Goal: Information Seeking & Learning: Understand process/instructions

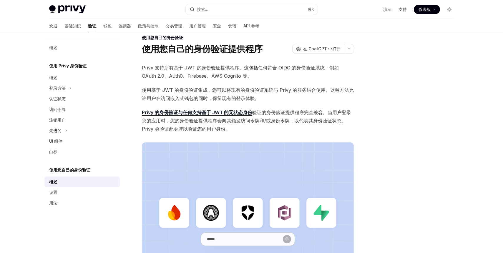
scroll to position [147, 0]
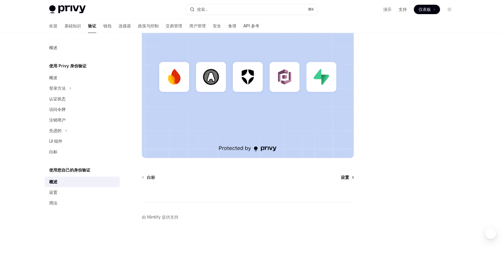
click at [349, 178] on link "设置" at bounding box center [347, 177] width 13 height 6
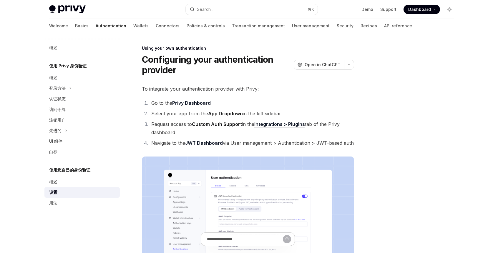
type textarea "*"
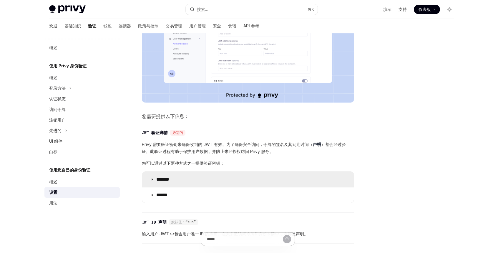
scroll to position [187, 0]
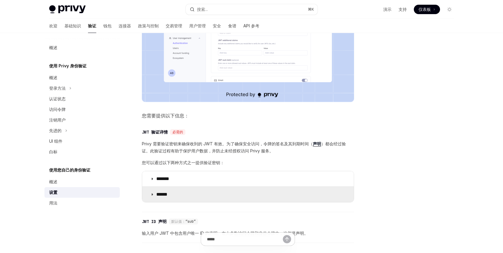
click at [152, 195] on icon at bounding box center [152, 195] width 4 height 4
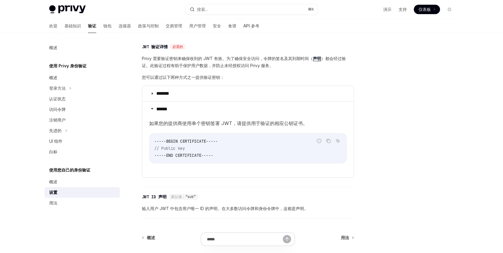
scroll to position [271, 0]
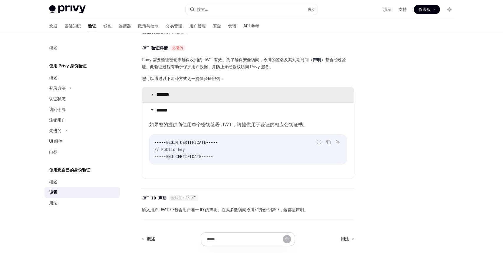
click at [153, 97] on summary "*******" at bounding box center [248, 94] width 212 height 15
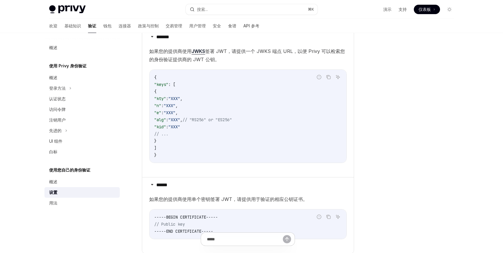
scroll to position [329, 0]
click at [258, 50] on font "签署 JWT，请提供一个 JWKS 端点 URL，以便 Privy 可以检索您的身份验证提供商的 JWT 公钥。" at bounding box center [247, 56] width 196 height 14
copy font "JWKS"
click at [302, 58] on span "如果您的提供商使用 JWKS 签署 JWT，请提供一个 JWKS 端点 URL，以便 Privy 可以检索您的身份验证提供商的 JWT 公钥。" at bounding box center [247, 55] width 197 height 16
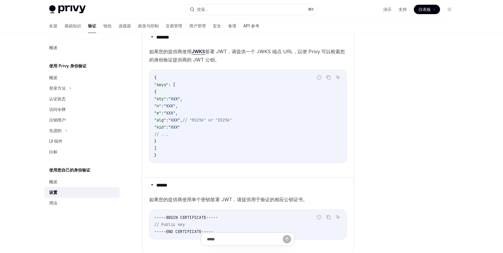
click at [180, 125] on span ""XXX"" at bounding box center [174, 126] width 12 height 5
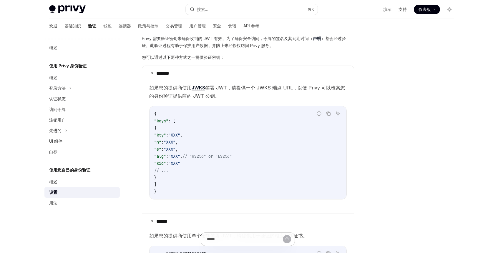
scroll to position [292, 0]
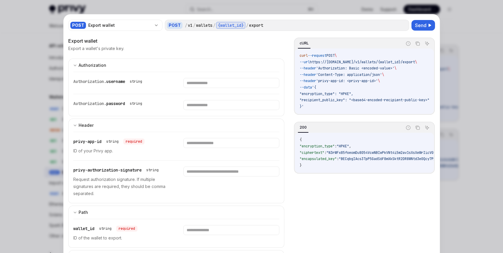
scroll to position [0, 18]
click at [488, 140] on div at bounding box center [251, 126] width 503 height 253
type textarea "*"
